Goal: Task Accomplishment & Management: Complete application form

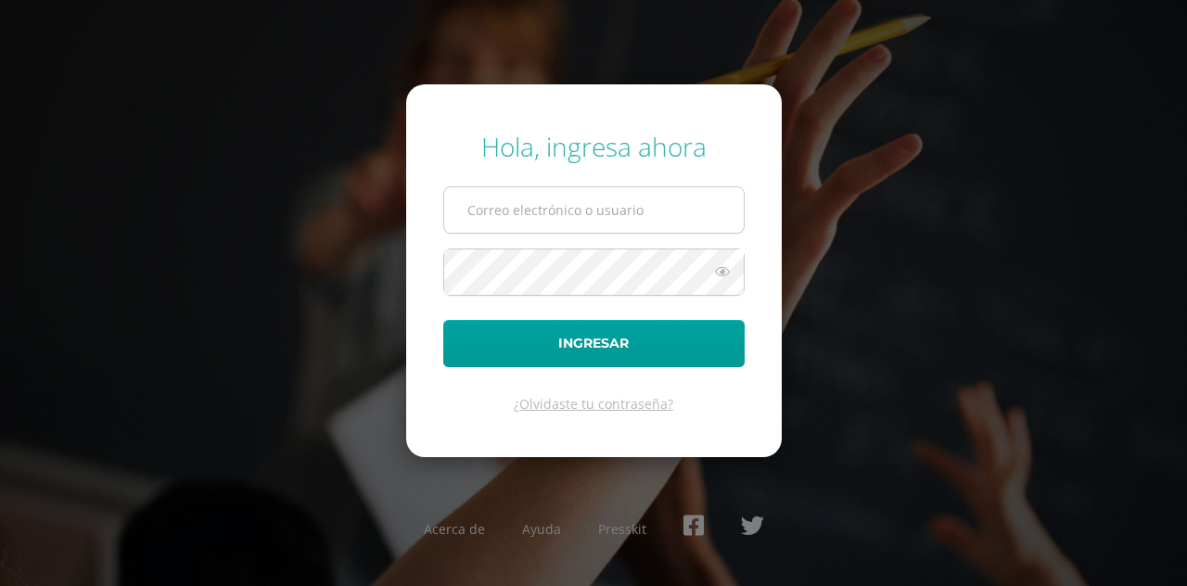
click at [525, 229] on input "text" at bounding box center [594, 209] width 300 height 45
type input "[EMAIL_ADDRESS][DOMAIN_NAME]"
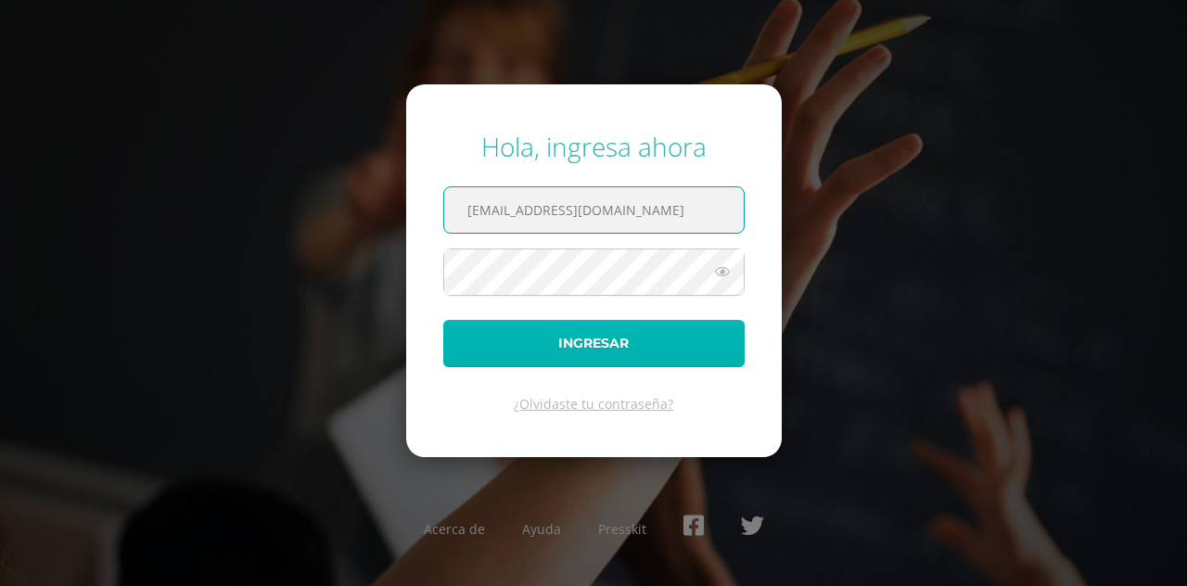
click at [667, 329] on button "Ingresar" at bounding box center [593, 343] width 301 height 47
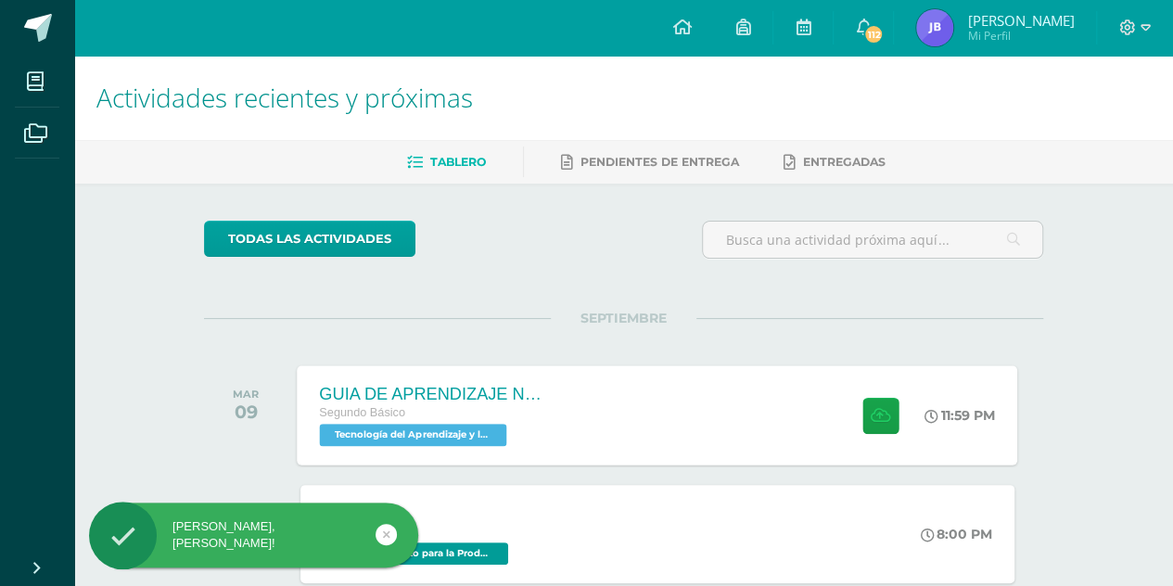
click at [552, 415] on div "GUIA DE APRENDIZAJE NO 3 Segundo Básico Tecnología del Aprendizaje y la Comunic…" at bounding box center [433, 414] width 270 height 99
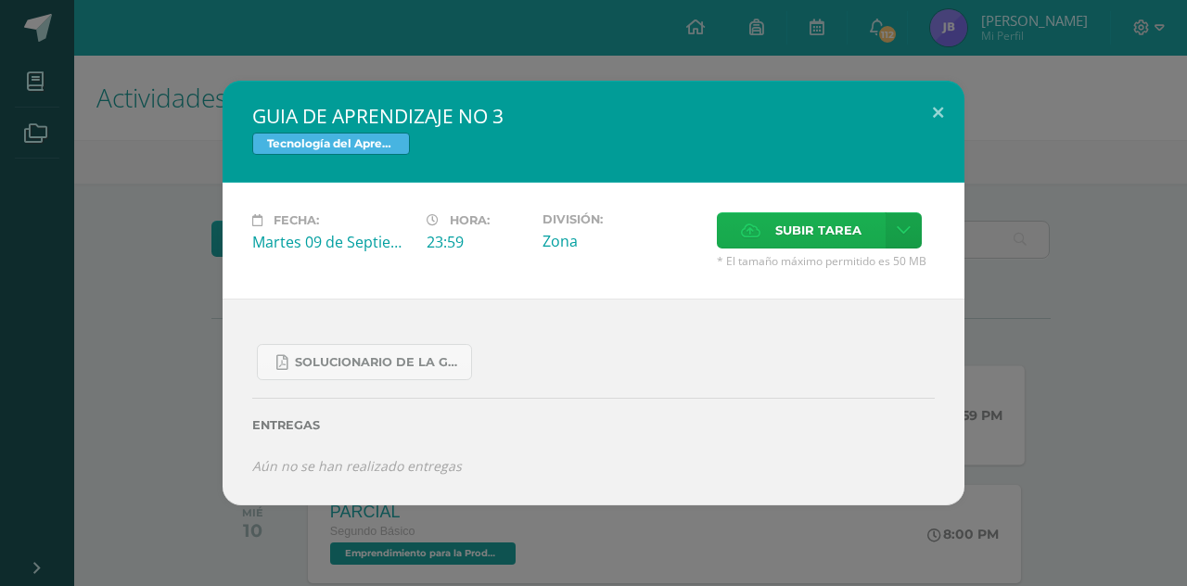
click at [850, 245] on span "Subir tarea" at bounding box center [818, 230] width 86 height 34
click at [0, 0] on input "Subir tarea" at bounding box center [0, 0] width 0 height 0
click at [902, 233] on icon at bounding box center [904, 231] width 14 height 16
click at [857, 268] on span "Subir enlace" at bounding box center [825, 272] width 78 height 18
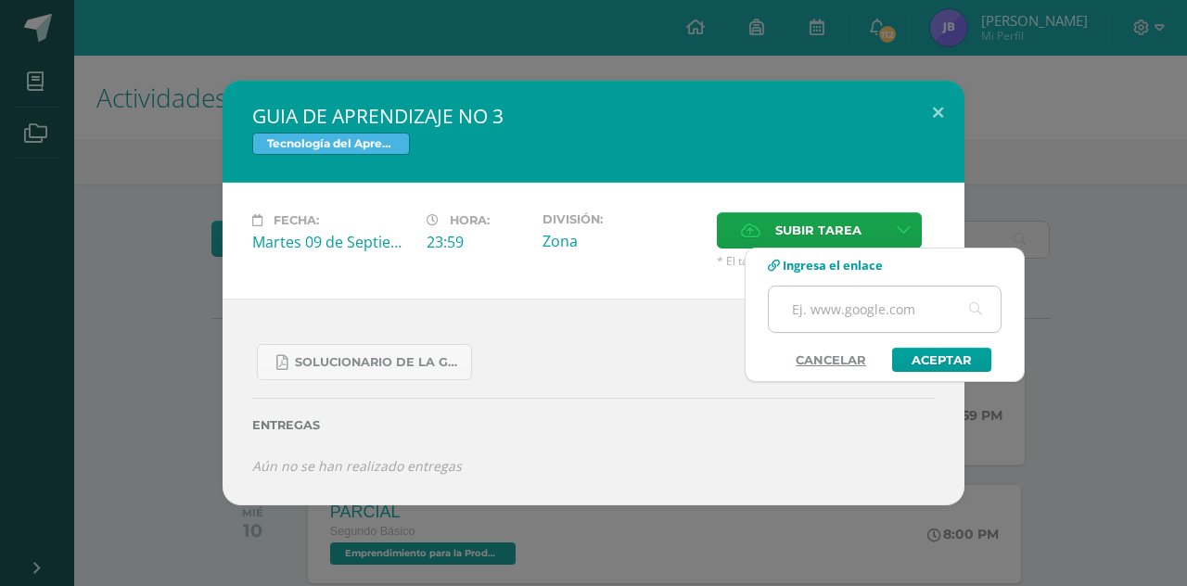
paste input "https://youtu.be/0WEvLY61DUE"
click at [807, 319] on input "https://youtu.be/0WEvLY61DUE" at bounding box center [885, 309] width 232 height 45
type input "https://youtu.be/0WEvLY61DUE"
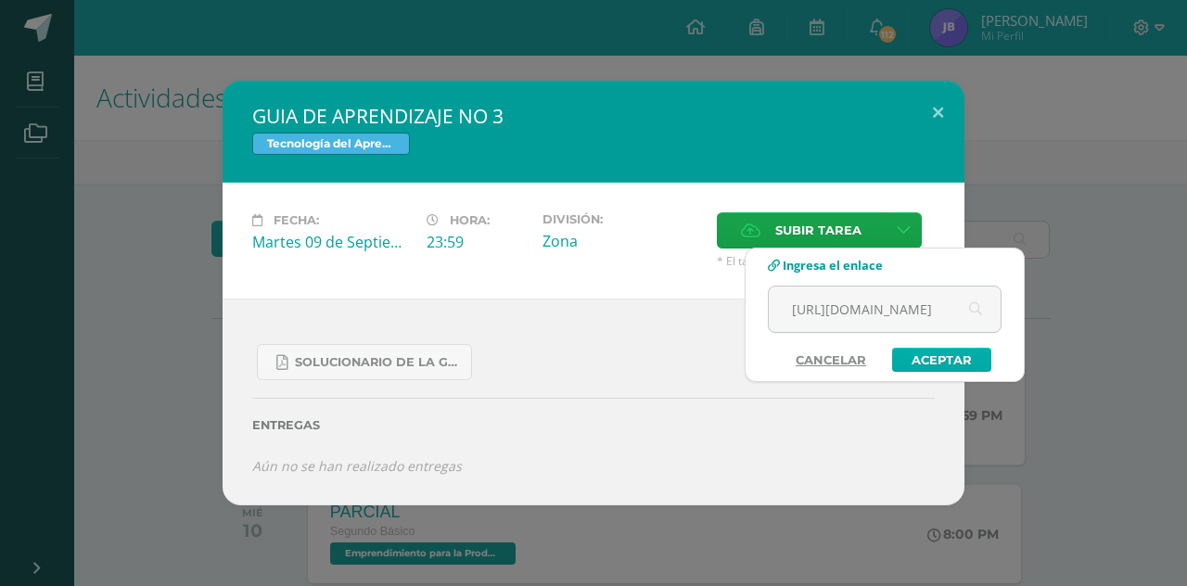
click at [935, 357] on link "Aceptar" at bounding box center [941, 360] width 99 height 24
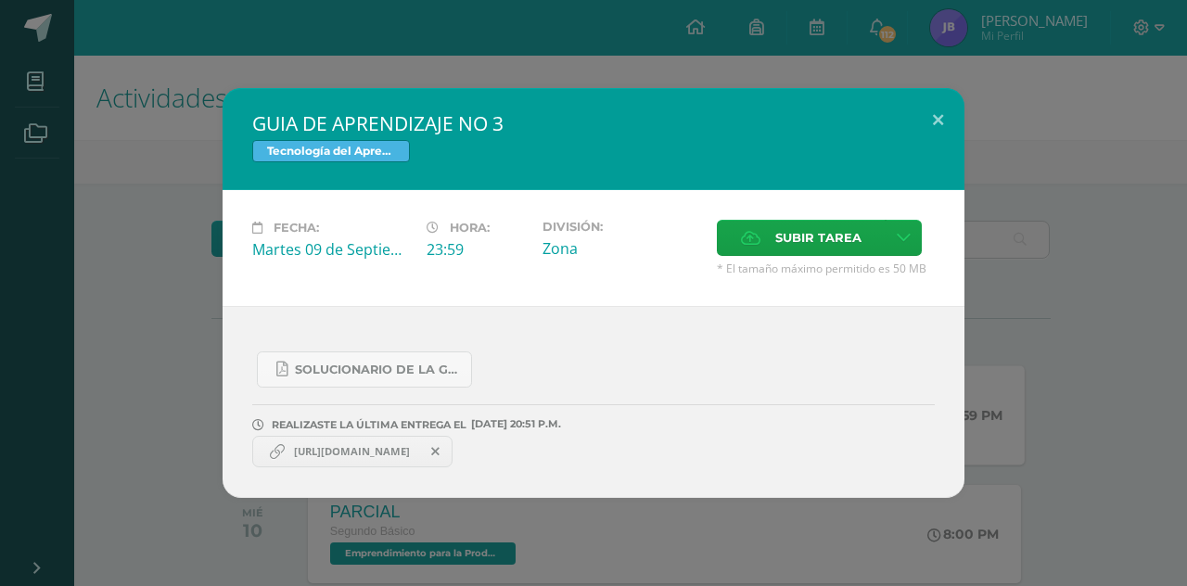
click at [406, 446] on span "https://youtu.be/0WEvLY61DUE" at bounding box center [352, 451] width 135 height 15
click at [419, 445] on span "https://youtu.be/0WEvLY61DUE" at bounding box center [352, 451] width 135 height 15
click at [308, 454] on span "https://youtu.be/0WEvLY61DUE" at bounding box center [352, 451] width 135 height 15
click at [369, 448] on span "https://youtu.be/0WEvLY61DUE" at bounding box center [352, 451] width 135 height 15
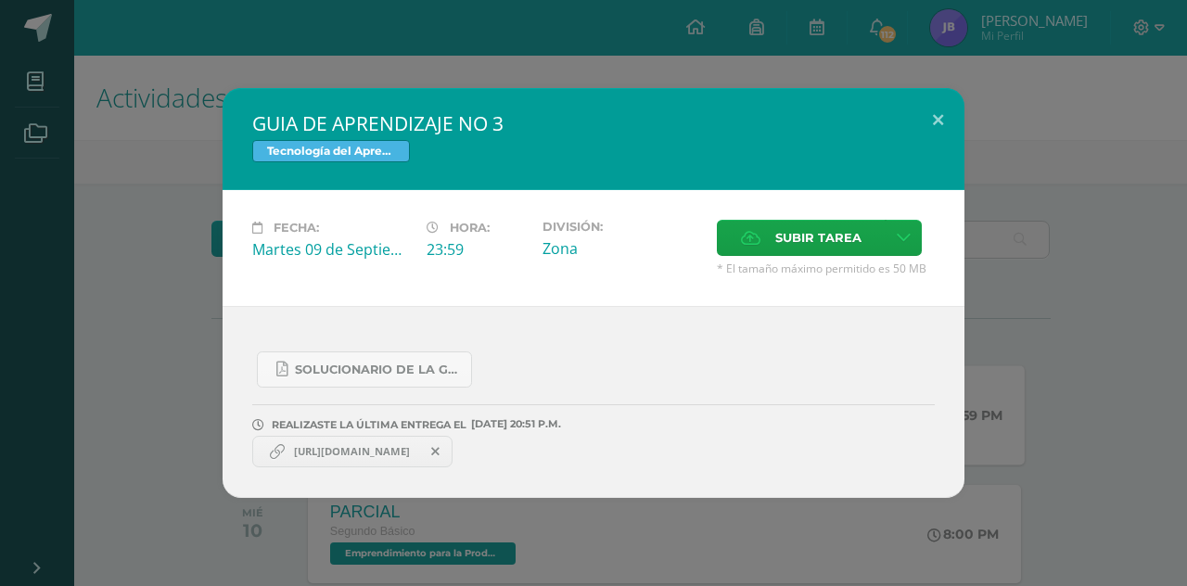
click at [339, 464] on link "https://youtu.be/0WEvLY61DUE" at bounding box center [352, 452] width 200 height 32
drag, startPoint x: 342, startPoint y: 464, endPoint x: 355, endPoint y: 467, distance: 13.3
click at [347, 467] on div "SOLUCIONARIO DE LA GUIA 3 FUNCIONES..pdf REALIZASTE LA ÚLTIMA ENTREGA EL 09 DE …" at bounding box center [594, 402] width 742 height 192
click at [863, 249] on label "Subir tarea" at bounding box center [801, 238] width 169 height 36
click at [0, 0] on input "Subir tarea" at bounding box center [0, 0] width 0 height 0
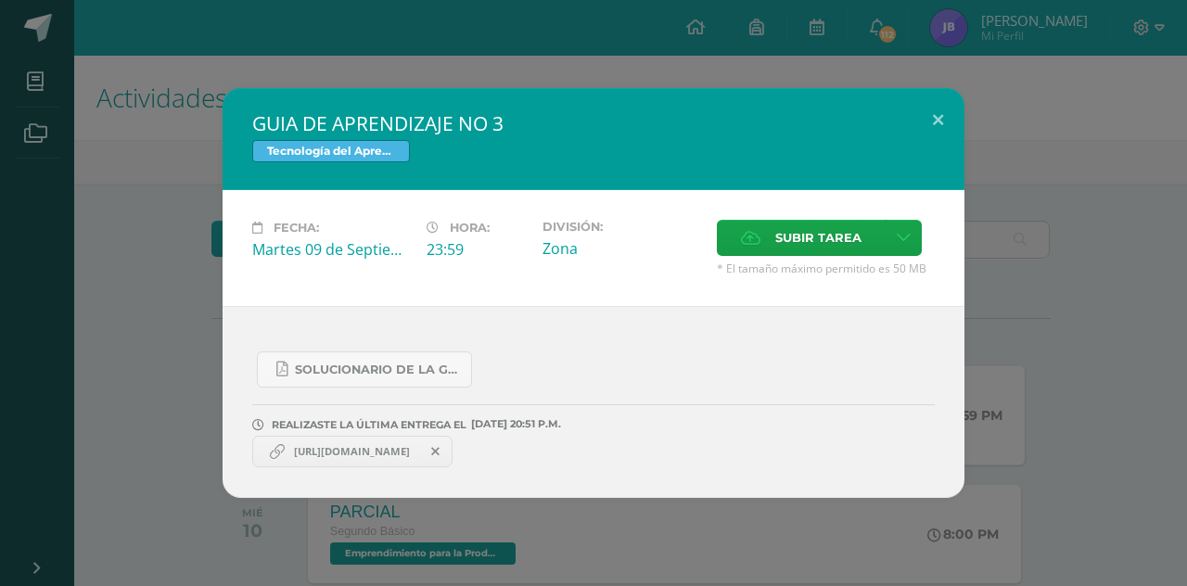
click at [419, 452] on span "https://youtu.be/0WEvLY61DUE" at bounding box center [352, 451] width 135 height 15
click at [419, 454] on span "https://youtu.be/0WEvLY61DUE" at bounding box center [352, 451] width 135 height 15
click at [452, 443] on span at bounding box center [436, 452] width 32 height 20
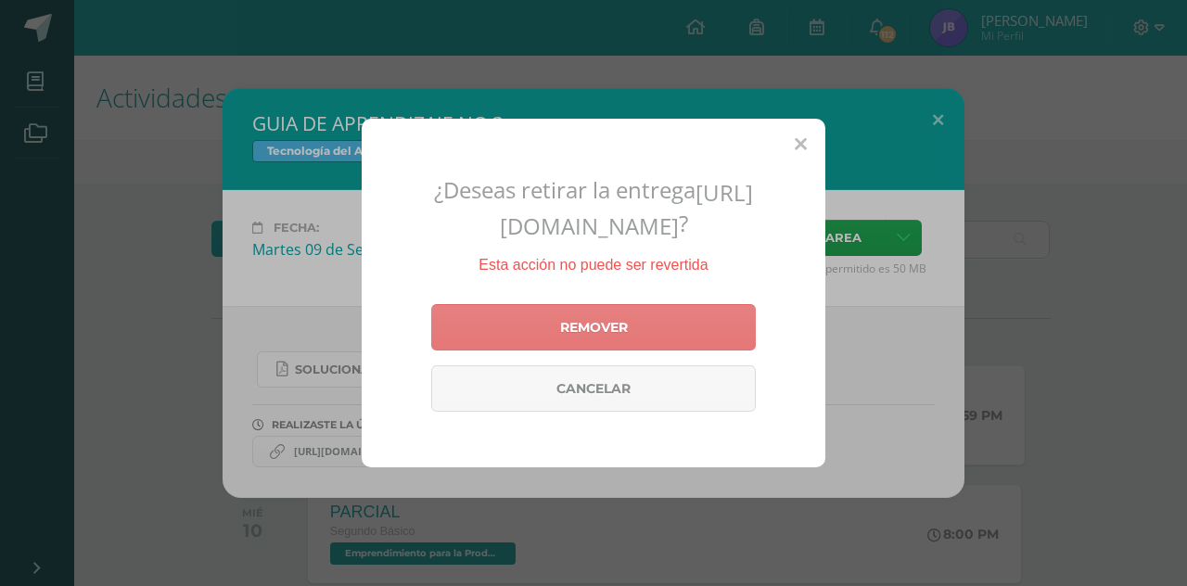
click at [562, 340] on link "Remover" at bounding box center [593, 327] width 325 height 46
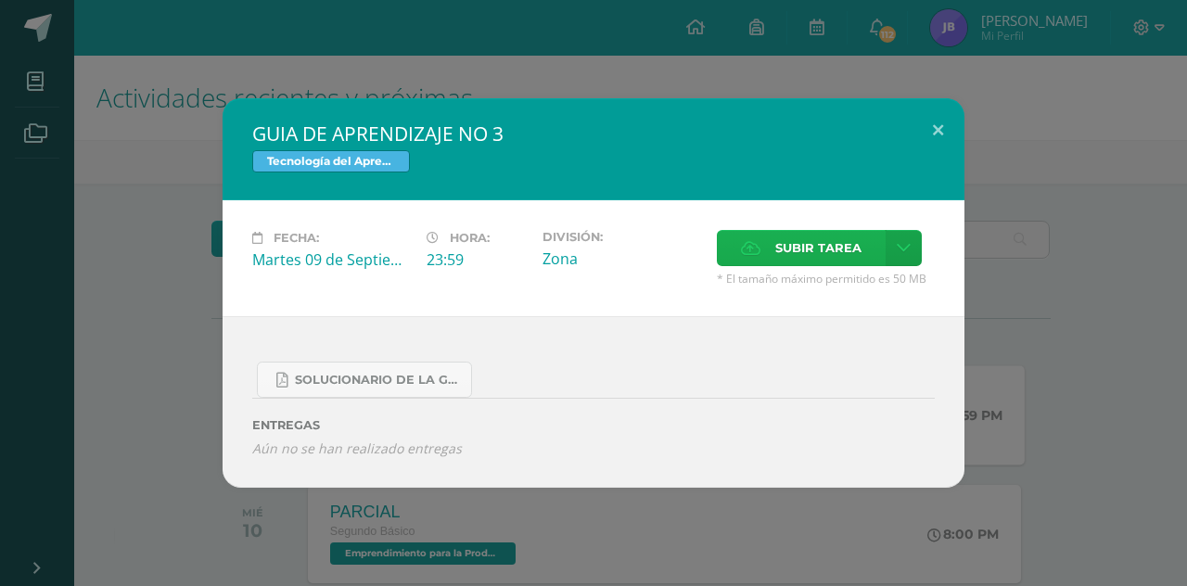
click at [728, 257] on label "Subir tarea" at bounding box center [801, 248] width 169 height 36
click at [0, 0] on input "Subir tarea" at bounding box center [0, 0] width 0 height 0
click at [893, 240] on link at bounding box center [904, 248] width 36 height 36
click at [825, 391] on div "SOLUCIONARIO DE LA GUIA 3 FUNCIONES..pdf" at bounding box center [593, 372] width 683 height 51
click at [891, 258] on link at bounding box center [904, 248] width 36 height 36
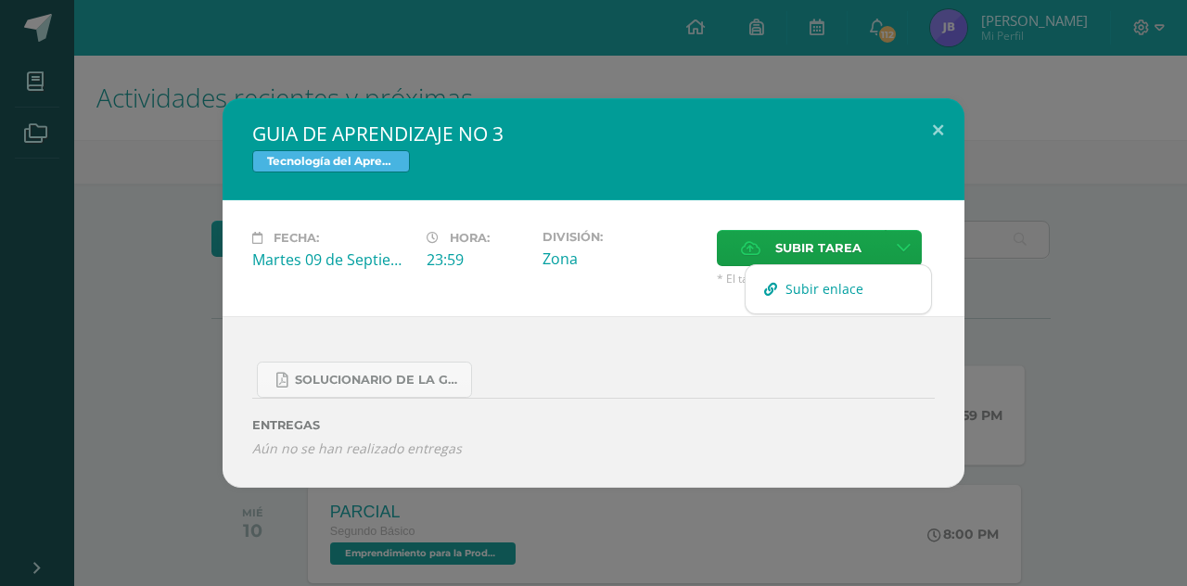
click at [848, 292] on span "Subir enlace" at bounding box center [825, 289] width 78 height 18
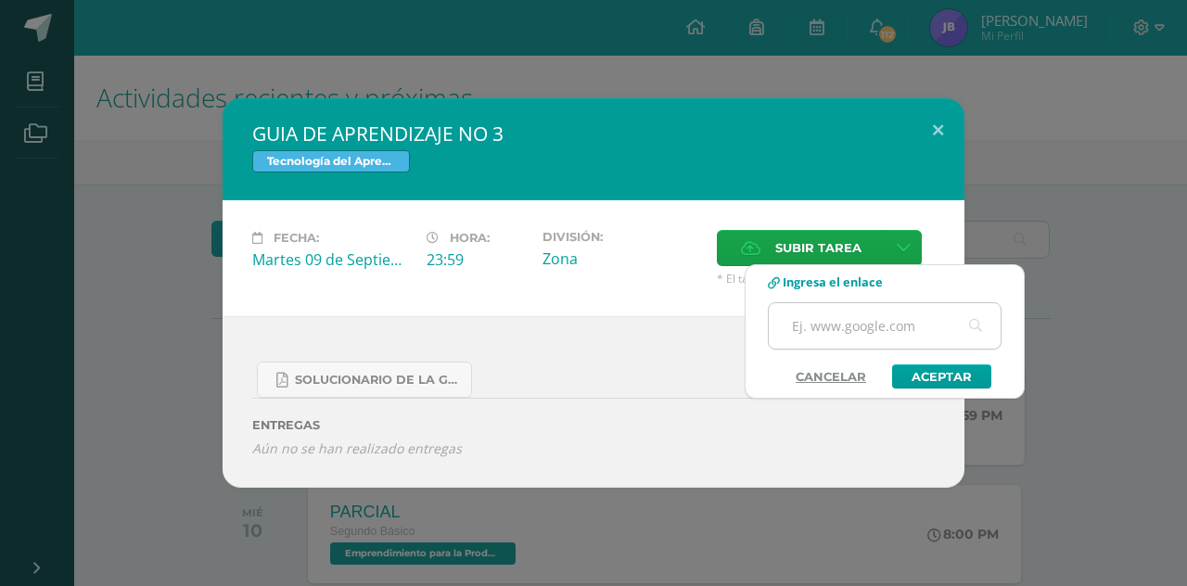
click at [824, 334] on input "text" at bounding box center [885, 325] width 232 height 45
paste input "https://youtu.be/0WEvLY61DUE"
type input "https://youtu.be/0WEvLY61DUE"
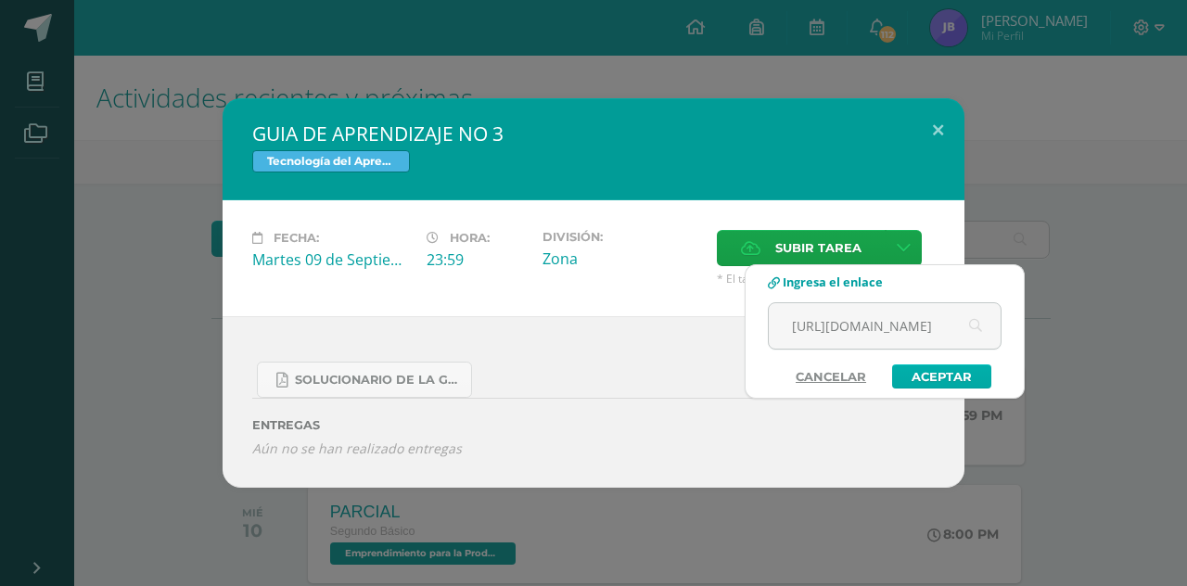
click at [935, 368] on link "Aceptar" at bounding box center [941, 377] width 99 height 24
